Goal: Find specific page/section: Find specific page/section

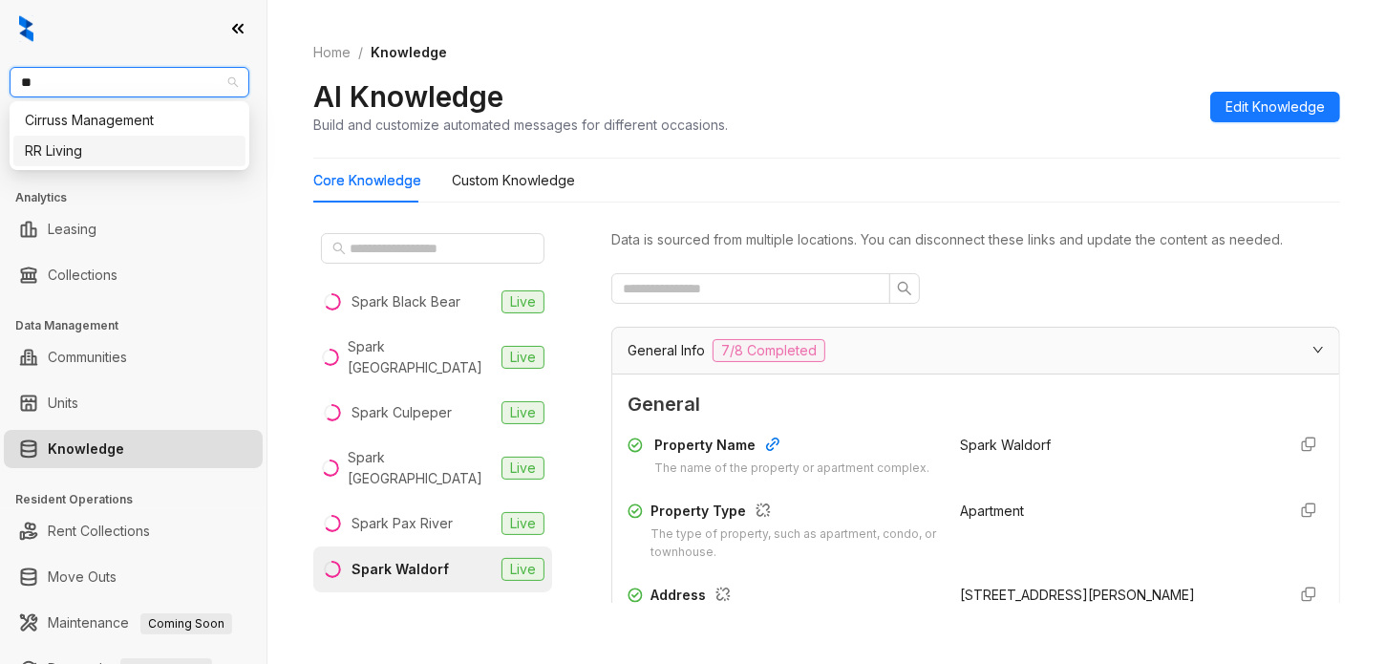
drag, startPoint x: 162, startPoint y: 122, endPoint x: 198, endPoint y: 155, distance: 48.0
click at [198, 155] on div "Cirruss Management RR Living" at bounding box center [129, 135] width 232 height 61
click at [198, 155] on div "RR Living" at bounding box center [129, 150] width 209 height 21
click at [196, 83] on span "RR Living" at bounding box center [129, 82] width 217 height 29
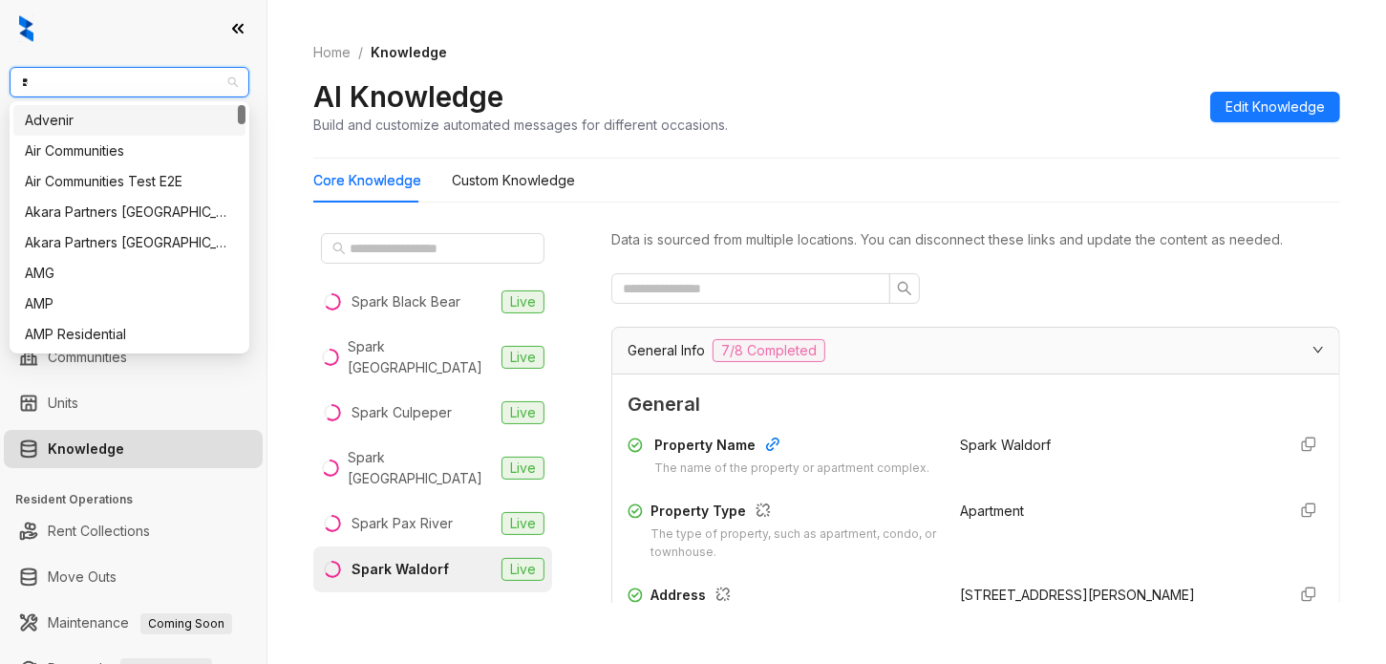
type input "**"
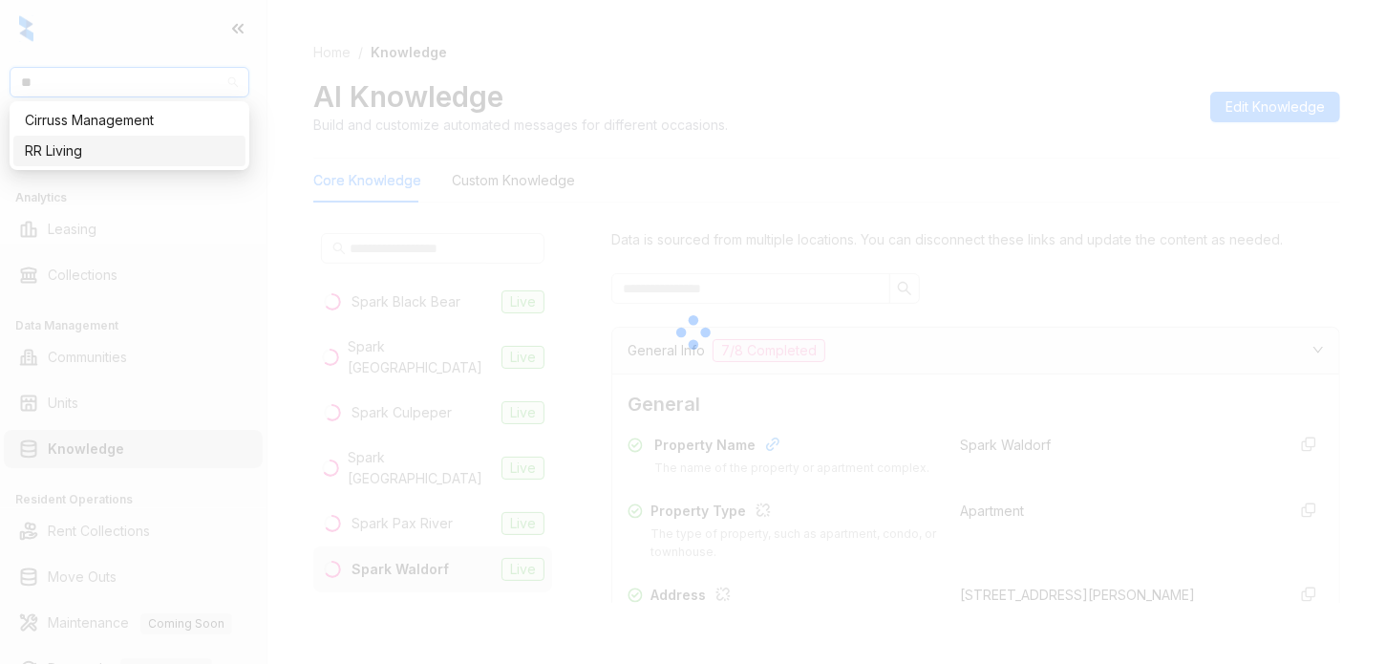
click at [174, 149] on div "RR Living" at bounding box center [129, 150] width 209 height 21
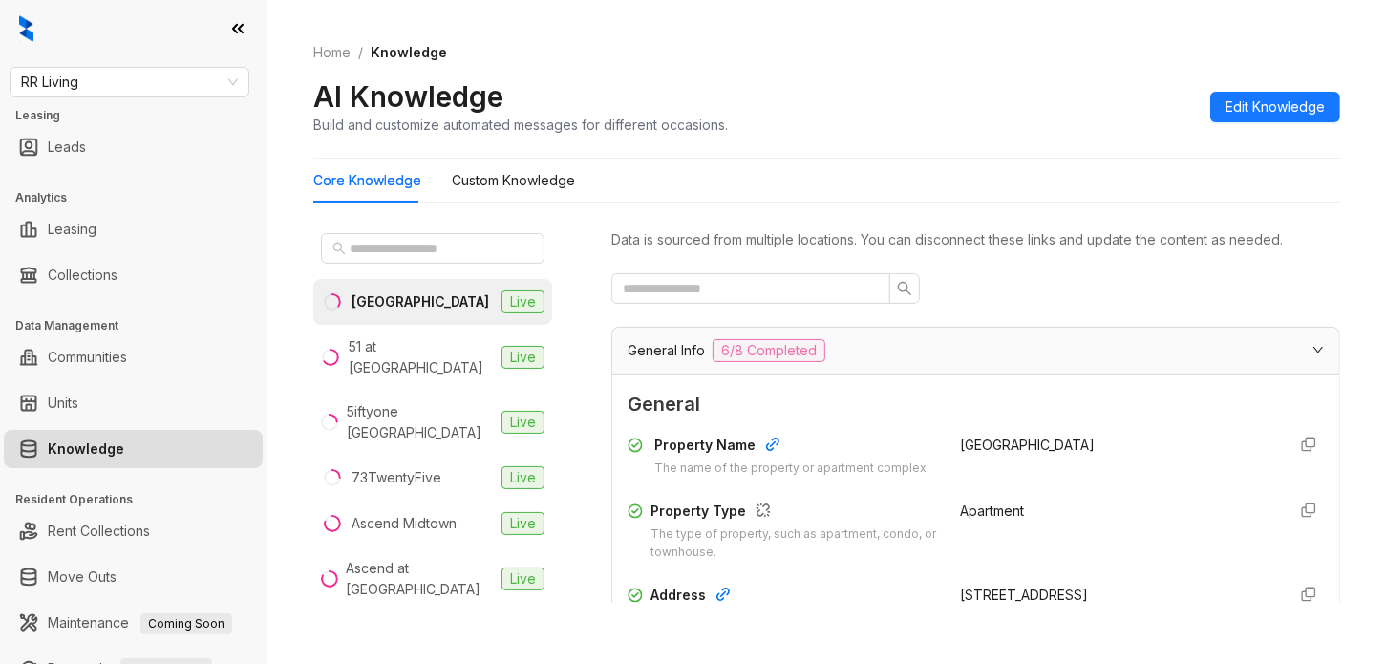
drag, startPoint x: 1366, startPoint y: 246, endPoint x: 1306, endPoint y: 255, distance: 61.0
click at [1366, 246] on div "Home / Knowledge AI Knowledge Build and customize automated messages for differ…" at bounding box center [827, 332] width 1119 height 664
click at [823, 285] on input "text" at bounding box center [743, 288] width 241 height 21
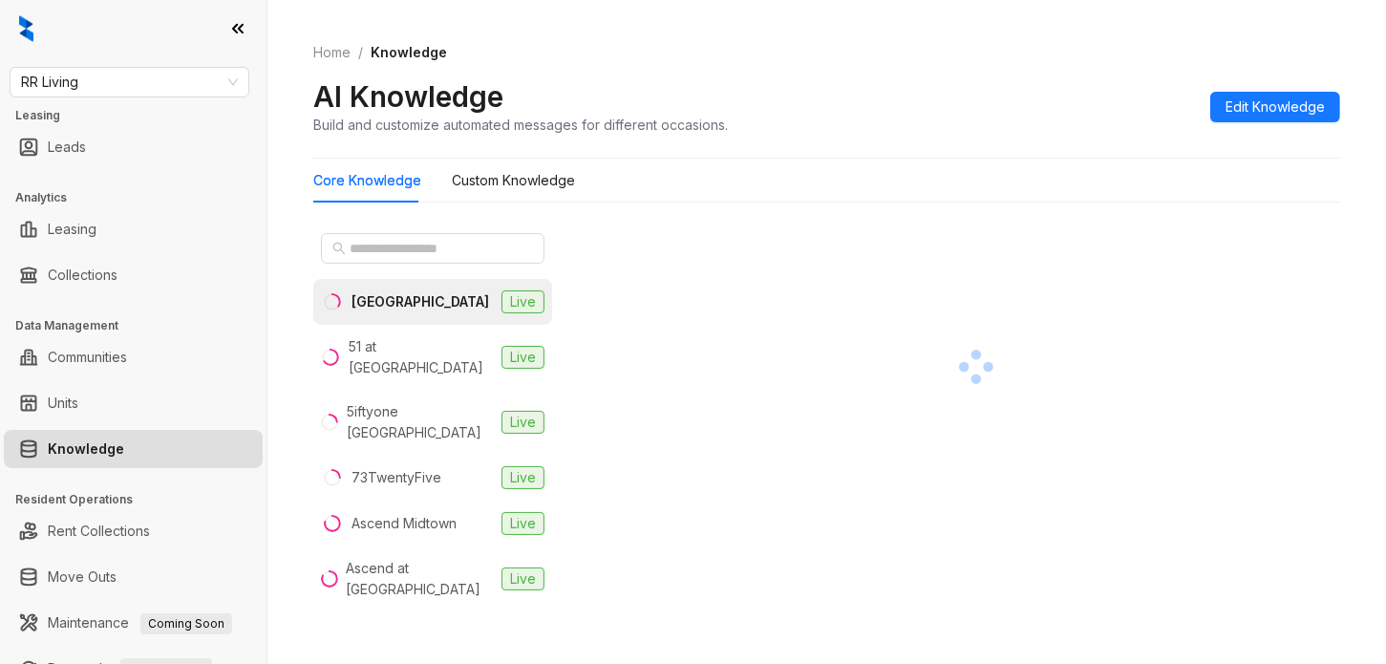
click at [494, 293] on div "Live" at bounding box center [519, 301] width 51 height 23
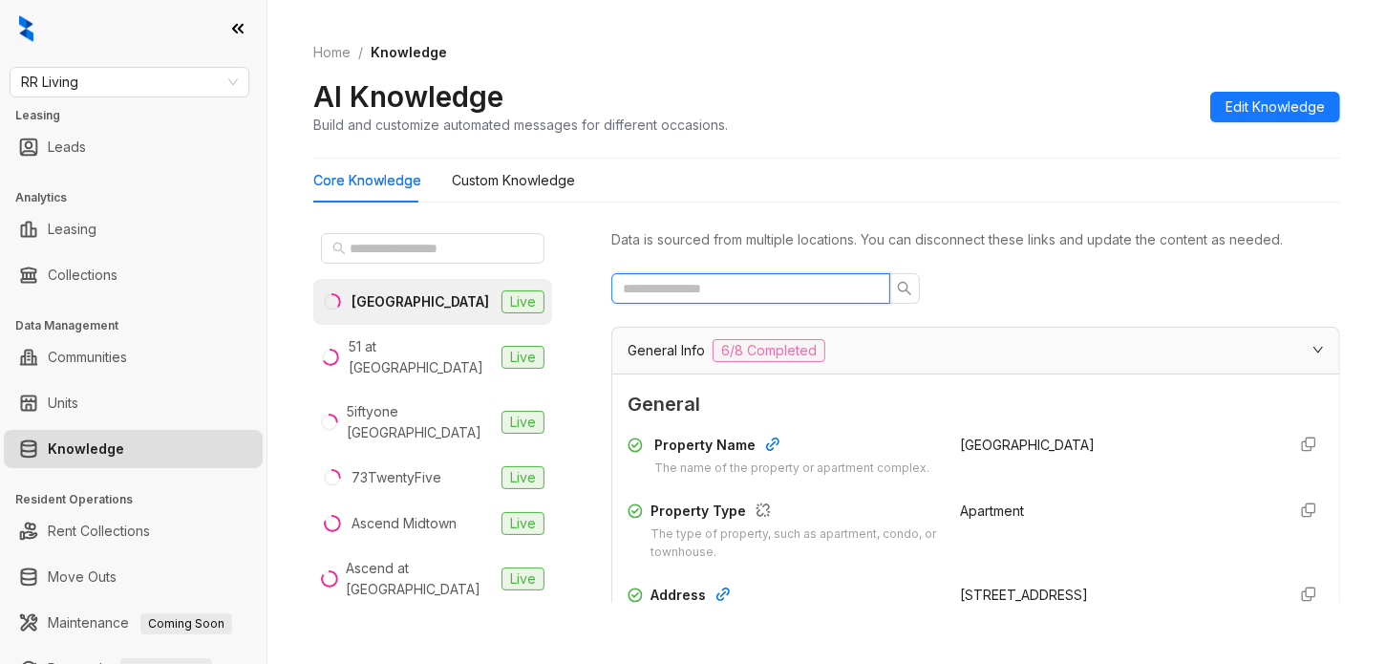
click at [837, 289] on input "text" at bounding box center [743, 288] width 241 height 21
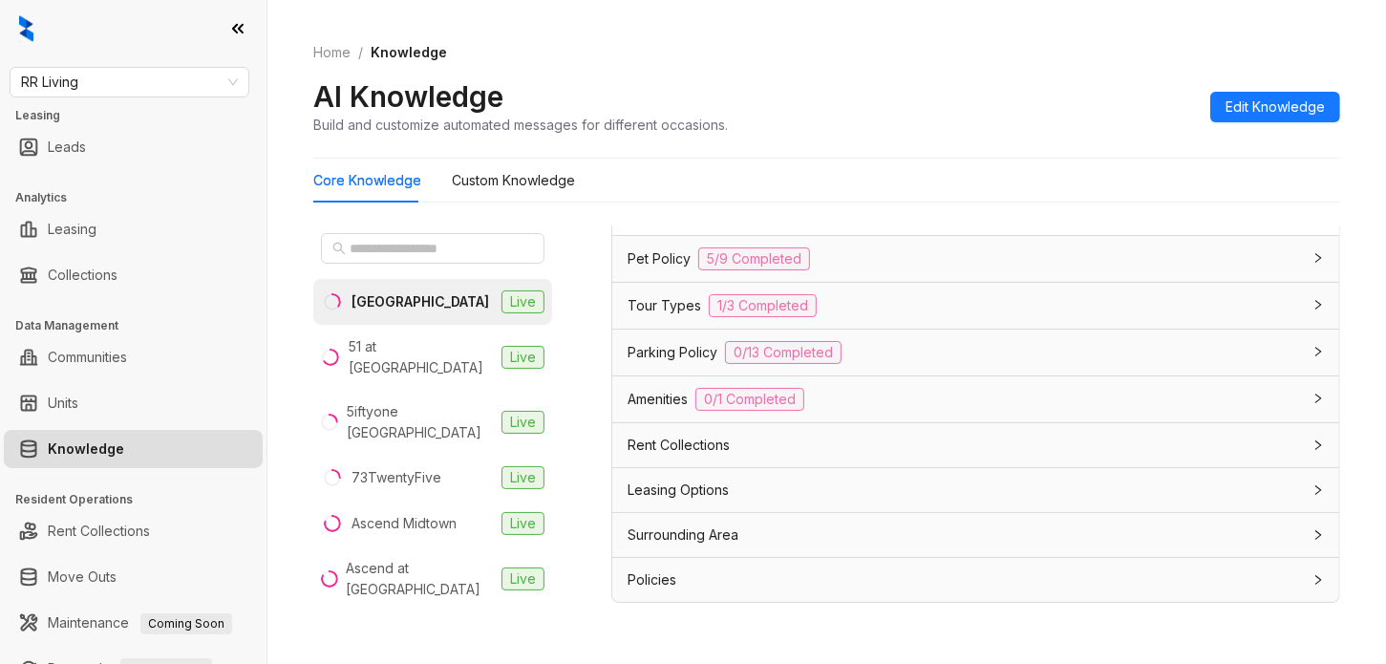
scroll to position [59, 0]
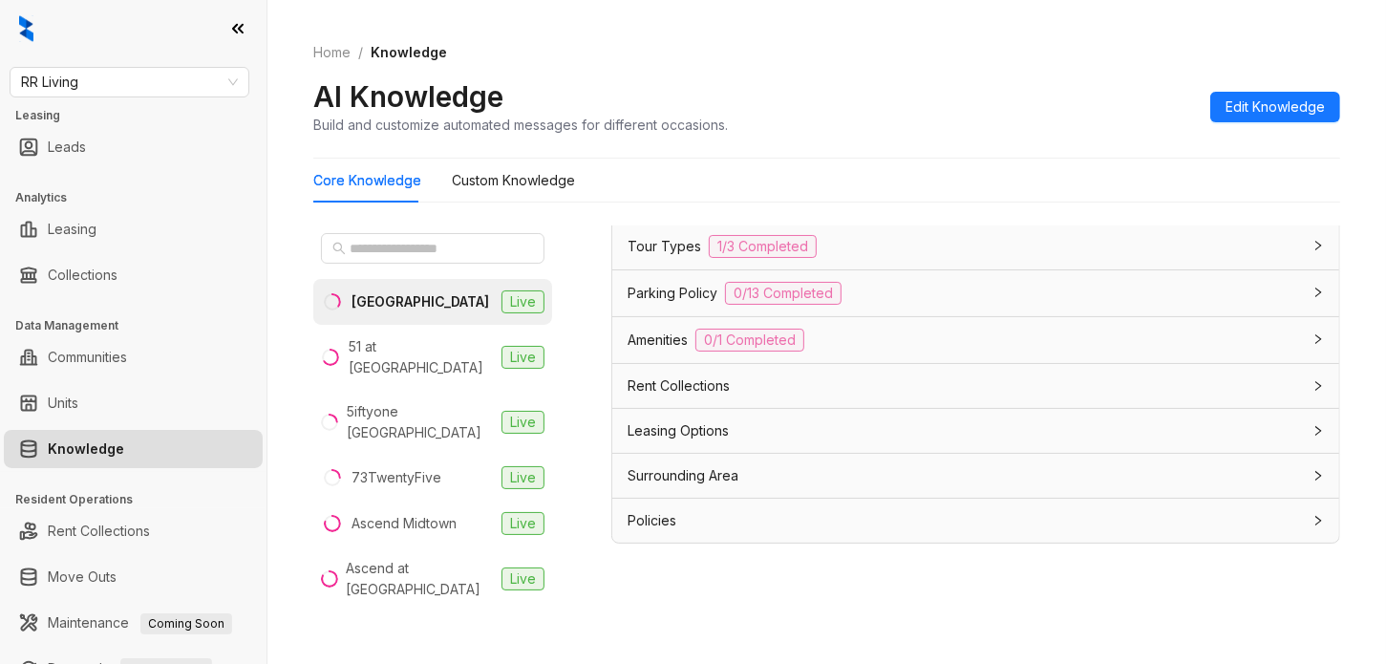
type input "******"
